Goal: Check status: Check status

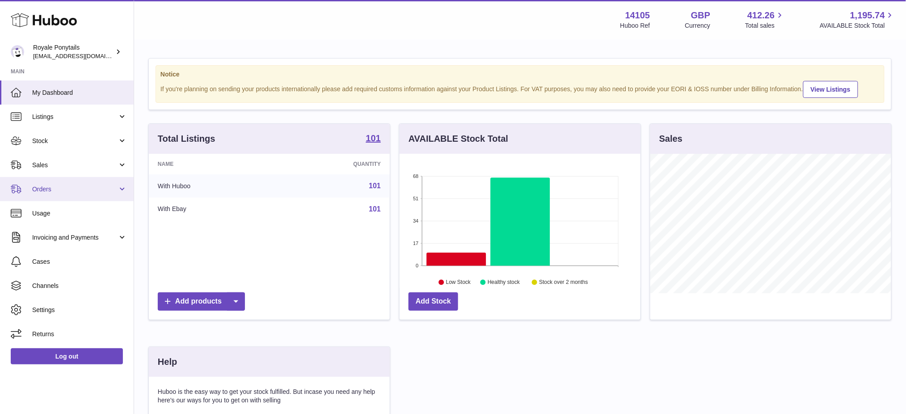
scroll to position [139, 241]
click at [48, 148] on link "Stock" at bounding box center [67, 141] width 134 height 24
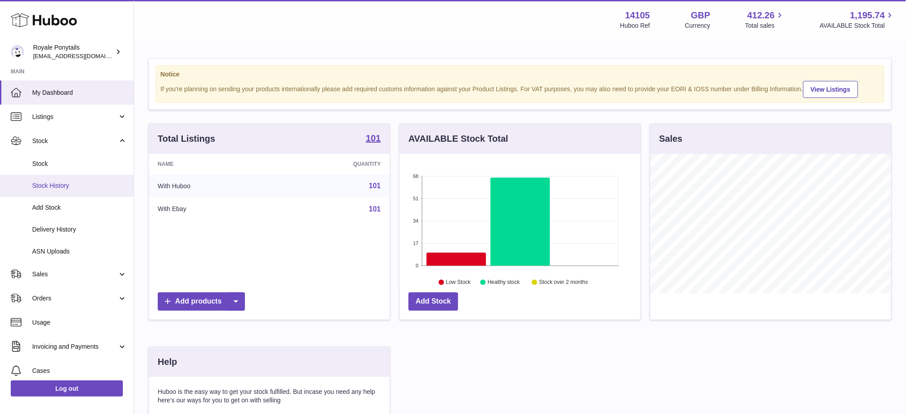
click at [56, 186] on span "Stock History" at bounding box center [79, 186] width 95 height 8
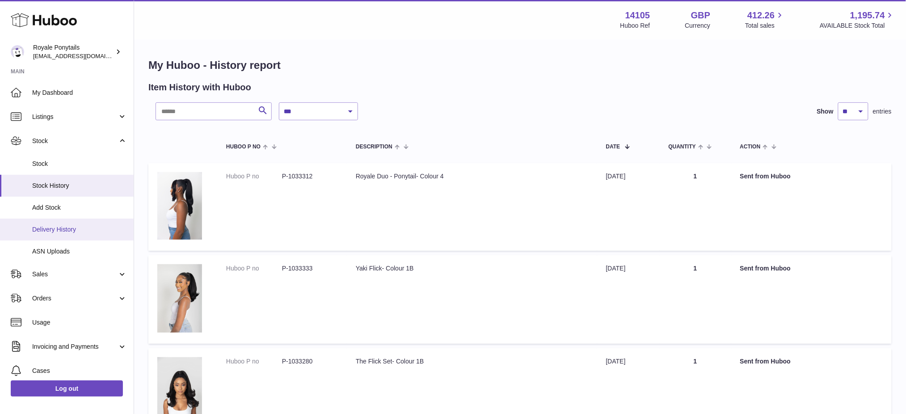
click at [65, 224] on link "Delivery History" at bounding box center [67, 230] width 134 height 22
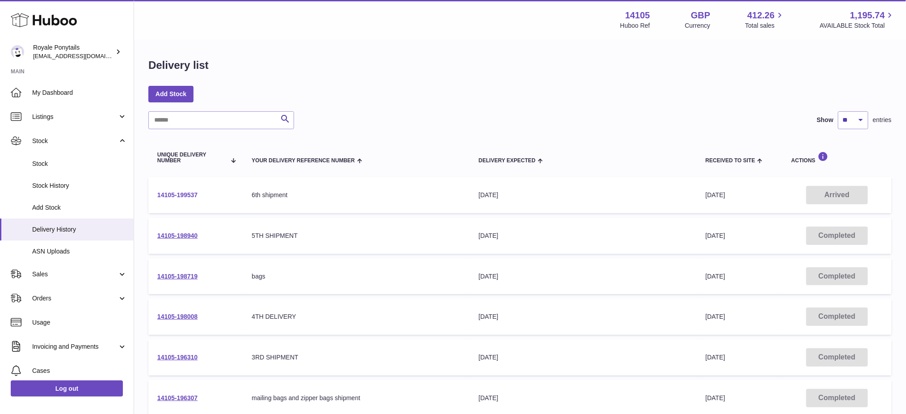
click at [189, 193] on link "14105-199537" at bounding box center [177, 194] width 40 height 7
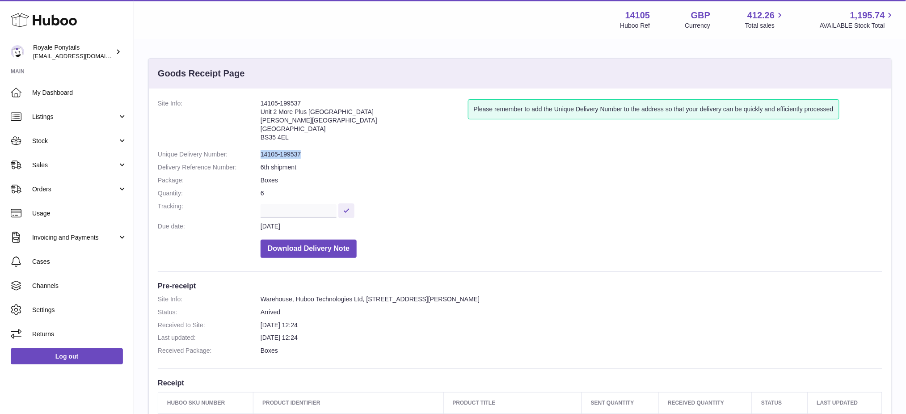
drag, startPoint x: 314, startPoint y: 158, endPoint x: 260, endPoint y: 156, distance: 53.7
click at [261, 156] on dd "14105-199537" at bounding box center [572, 154] width 622 height 8
copy dd "14105-199537"
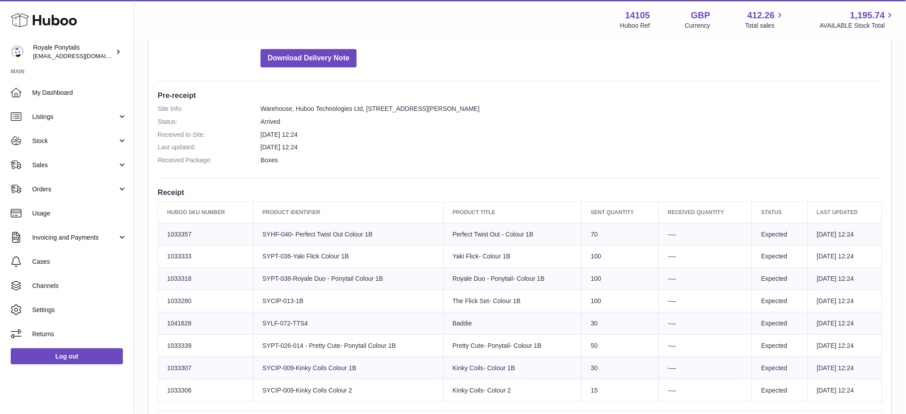
scroll to position [298, 0]
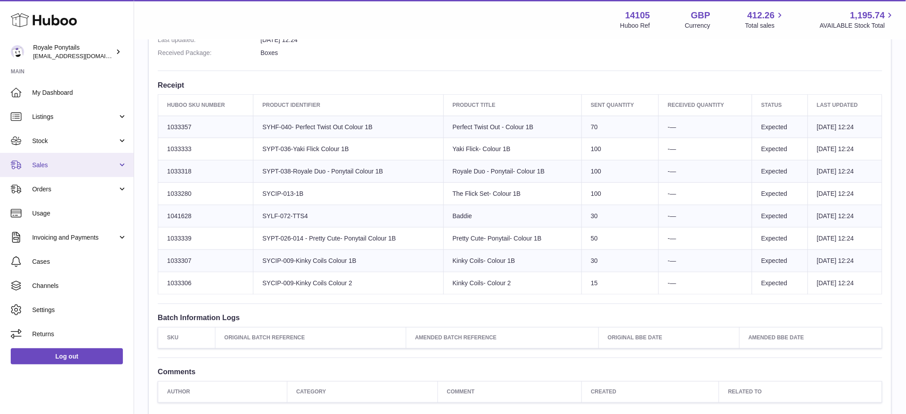
drag, startPoint x: 51, startPoint y: 164, endPoint x: 59, endPoint y: 165, distance: 8.5
click at [51, 164] on span "Sales" at bounding box center [74, 165] width 85 height 8
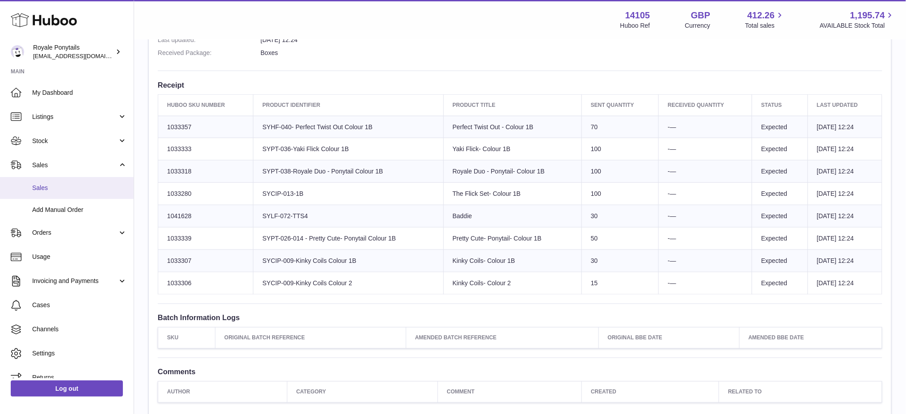
click at [49, 190] on span "Sales" at bounding box center [79, 188] width 95 height 8
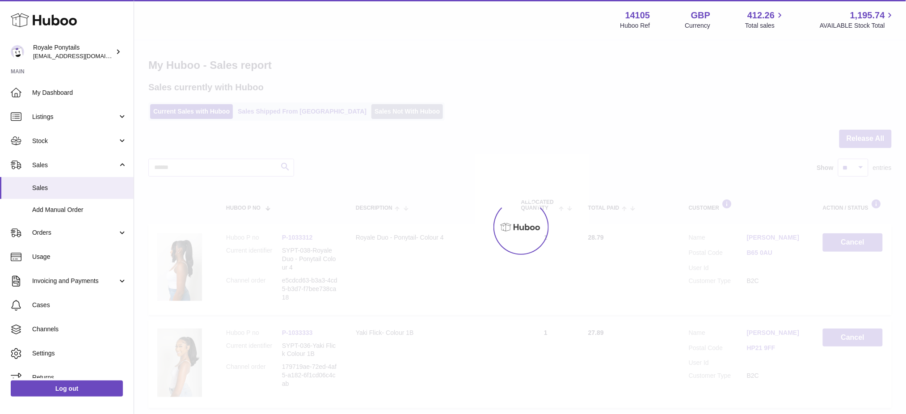
click at [377, 112] on link "Sales Not With Huboo" at bounding box center [408, 111] width 72 height 15
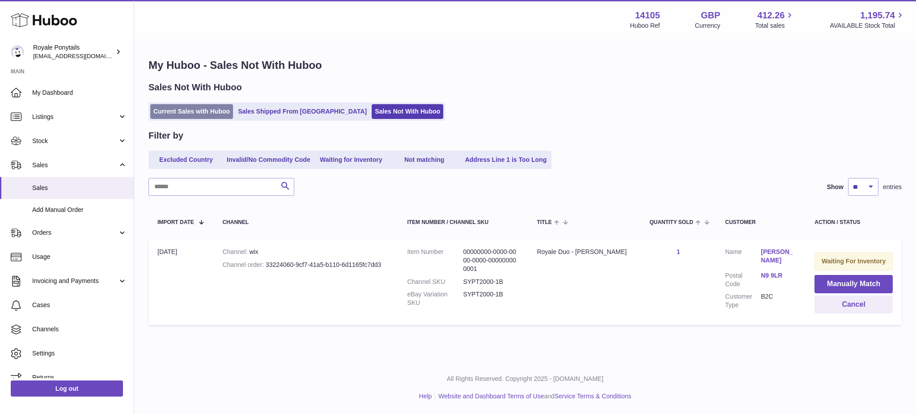
click at [215, 115] on link "Current Sales with Huboo" at bounding box center [191, 111] width 83 height 15
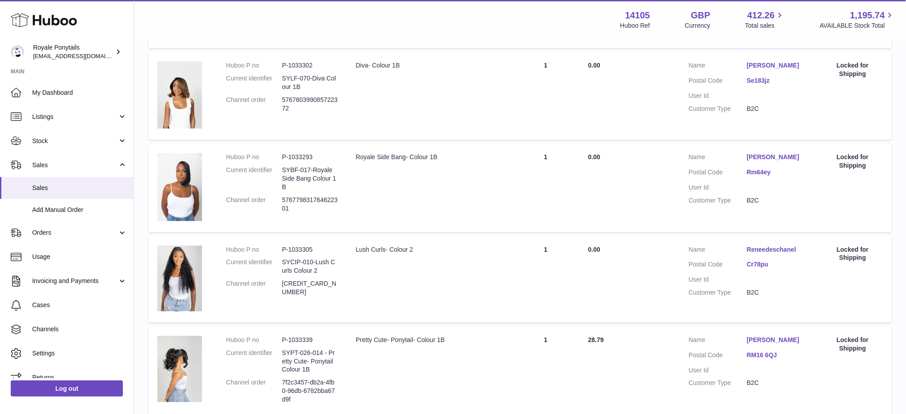
scroll to position [775, 0]
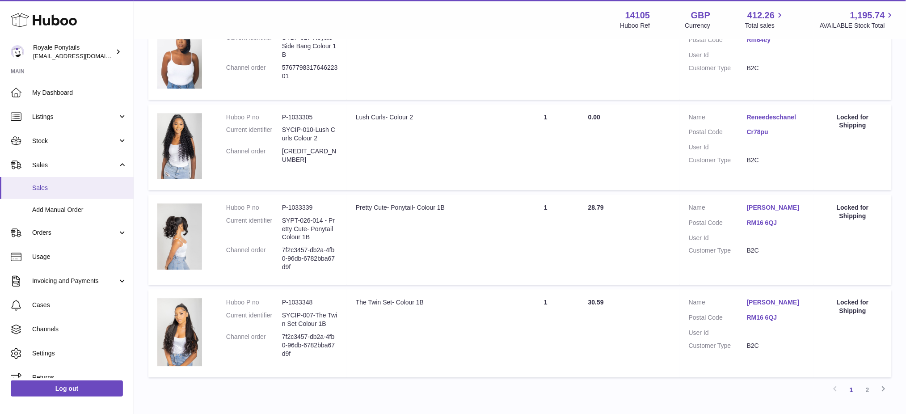
click at [58, 190] on span "Sales" at bounding box center [79, 188] width 95 height 8
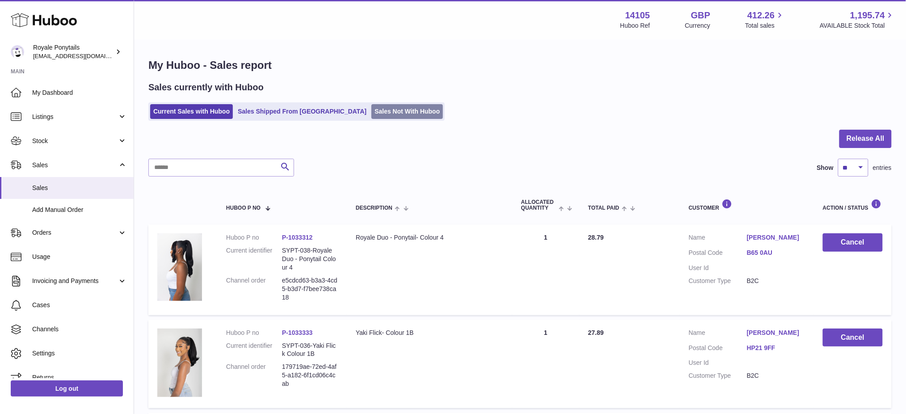
click at [378, 105] on link "Sales Not With Huboo" at bounding box center [408, 111] width 72 height 15
click at [377, 107] on link "Sales Not With Huboo" at bounding box center [408, 111] width 72 height 15
